Goal: Obtain resource: Obtain resource

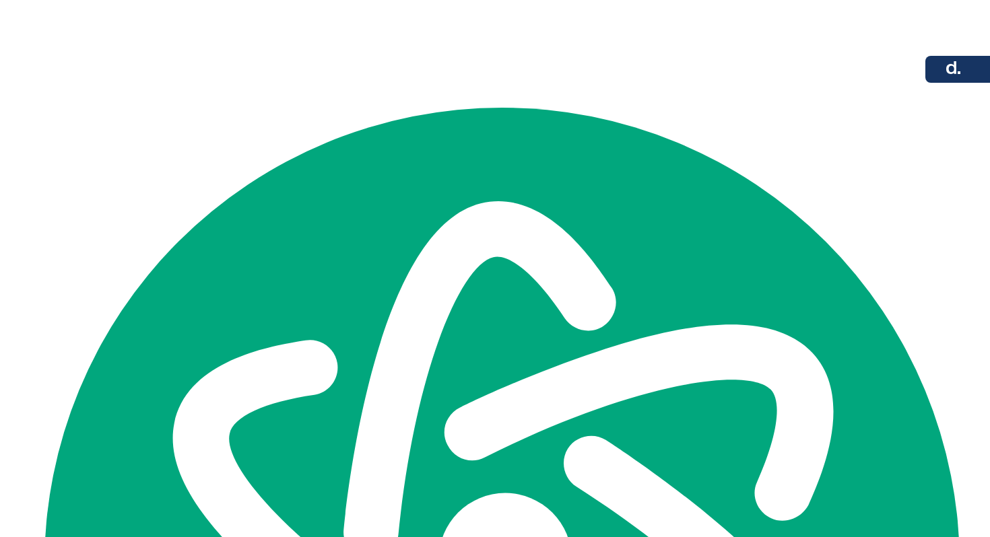
scroll to position [53, 0]
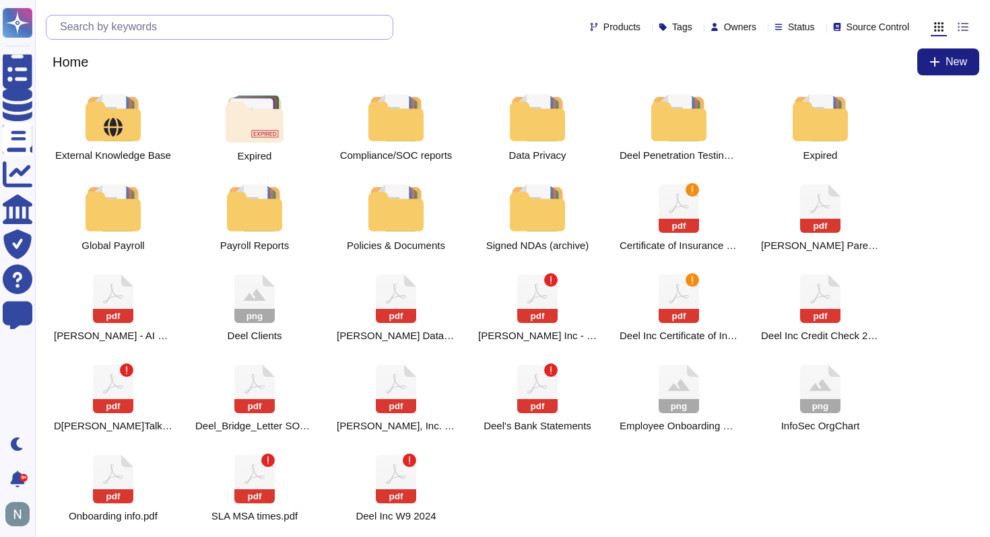
click at [223, 28] on input "text" at bounding box center [222, 27] width 339 height 24
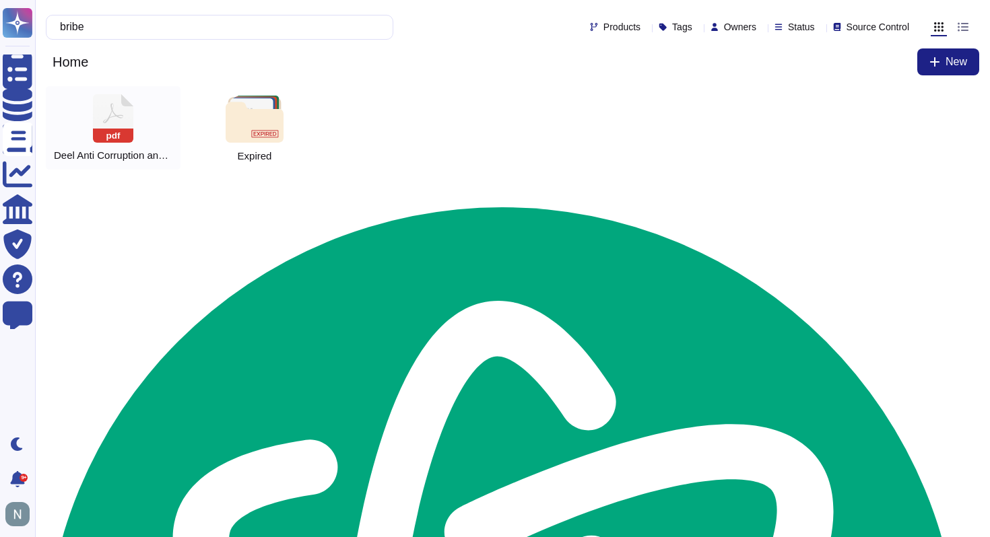
type input "bribe"
click at [124, 129] on rect at bounding box center [113, 136] width 40 height 14
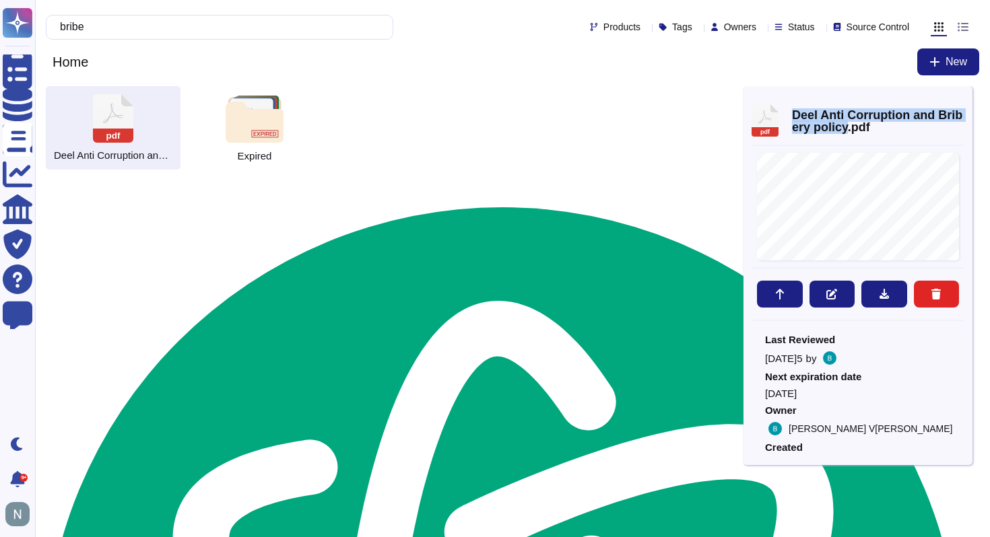
drag, startPoint x: 792, startPoint y: 114, endPoint x: 844, endPoint y: 127, distance: 53.4
click at [846, 127] on span "Deel Anti Corruption and Bribery policy.pdf" at bounding box center [878, 121] width 172 height 24
copy span "[PERSON_NAME] Anti Corruption and Bribery policy"
type textarea "[PERSON_NAME] Anti Corruption and Bribery policy"
